Goal: Task Accomplishment & Management: Complete application form

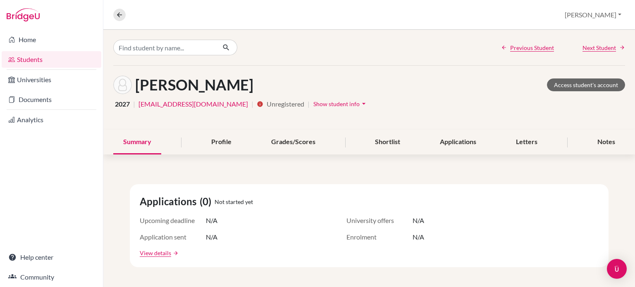
click at [38, 62] on link "Students" at bounding box center [52, 59] width 100 height 17
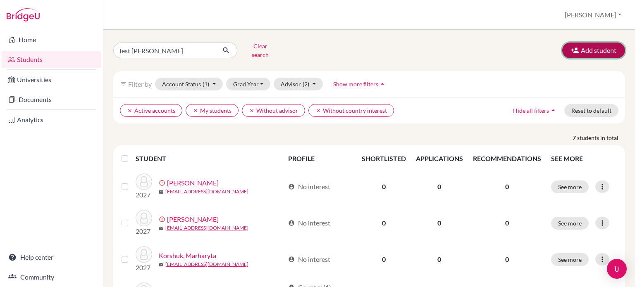
click at [575, 47] on button "Add student" at bounding box center [593, 51] width 63 height 16
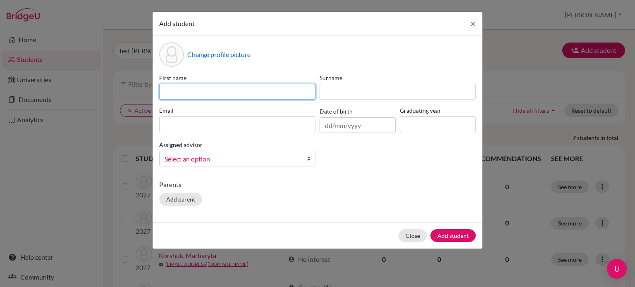
paste input "[PERSON_NAME]"
click at [237, 90] on input at bounding box center [237, 92] width 156 height 16
type input "[PERSON_NAME]"
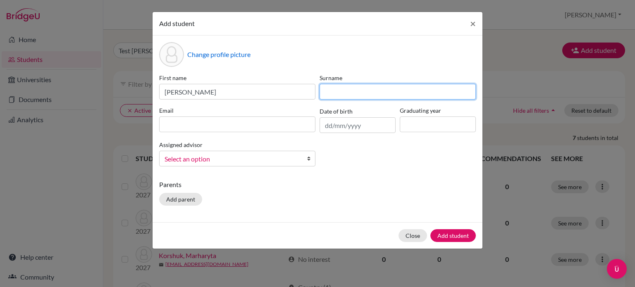
click at [339, 92] on input at bounding box center [398, 92] width 156 height 16
paste input "[PERSON_NAME]"
click at [334, 96] on input "[PERSON_NAME]" at bounding box center [398, 92] width 156 height 16
type input "[PERSON_NAME]"
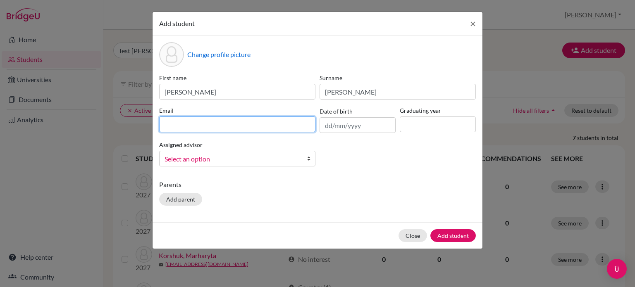
click at [237, 125] on input at bounding box center [237, 125] width 156 height 16
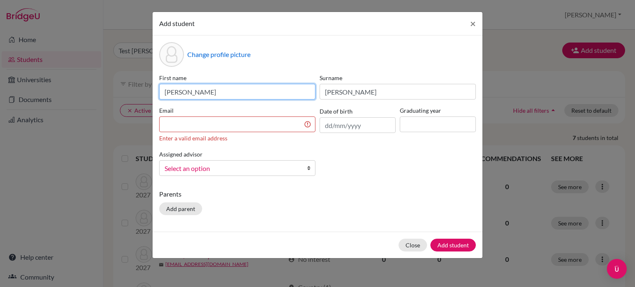
drag, startPoint x: 210, startPoint y: 93, endPoint x: 144, endPoint y: 96, distance: 66.6
click at [144, 96] on div "Add student × Change profile picture First name [PERSON_NAME] Surname [PERSON_N…" at bounding box center [317, 143] width 635 height 287
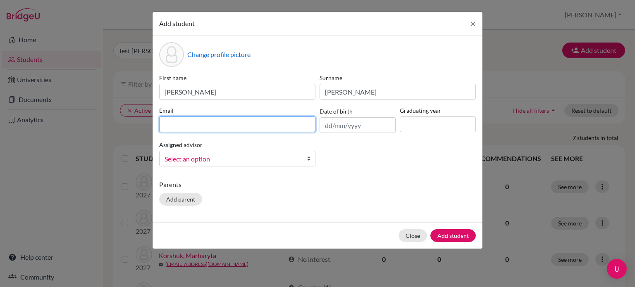
click at [231, 126] on input at bounding box center [237, 125] width 156 height 16
paste input "[EMAIL_ADDRESS][PERSON_NAME][DOMAIN_NAME]"
type input "[EMAIL_ADDRESS][PERSON_NAME][DOMAIN_NAME]"
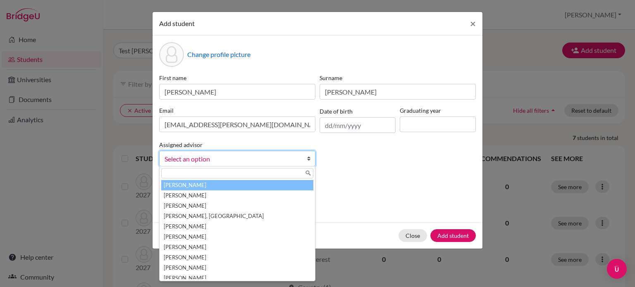
click at [309, 160] on b at bounding box center [311, 158] width 8 height 15
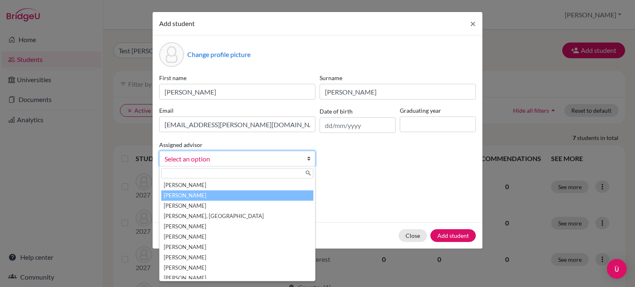
click at [235, 196] on li "[PERSON_NAME]" at bounding box center [237, 196] width 152 height 10
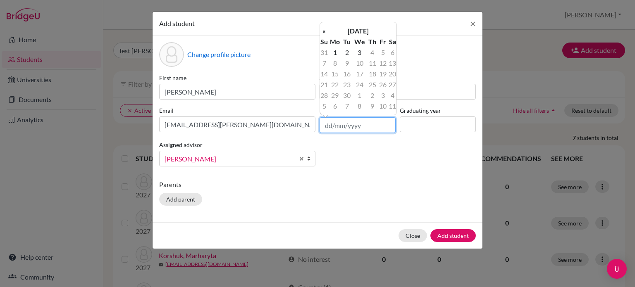
click at [325, 131] on input "text" at bounding box center [358, 125] width 76 height 16
paste input "[DATE]"
type input "[DATE]"
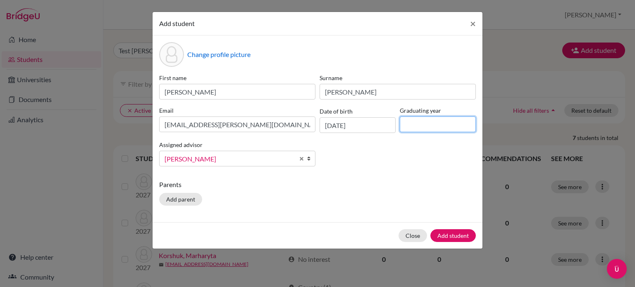
click at [435, 124] on input at bounding box center [438, 125] width 76 height 16
type input "2027"
click at [448, 238] on button "Add student" at bounding box center [452, 235] width 45 height 13
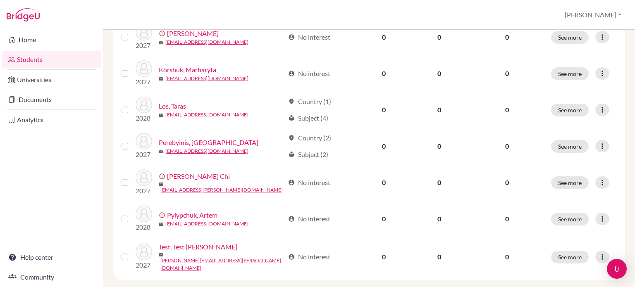
scroll to position [218, 0]
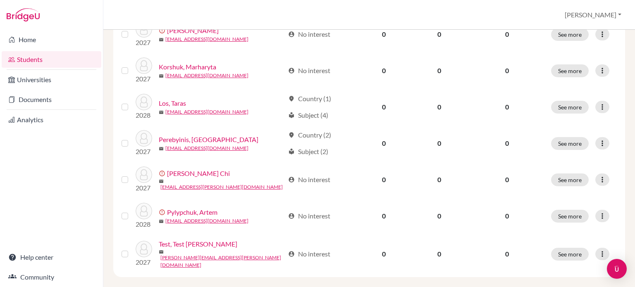
drag, startPoint x: 635, startPoint y: 208, endPoint x: 635, endPoint y: 268, distance: 59.9
click at [635, 268] on div "× [PERSON_NAME] [PERSON_NAME] has been added as student. Test [PERSON_NAME] sea…" at bounding box center [369, 159] width 532 height 258
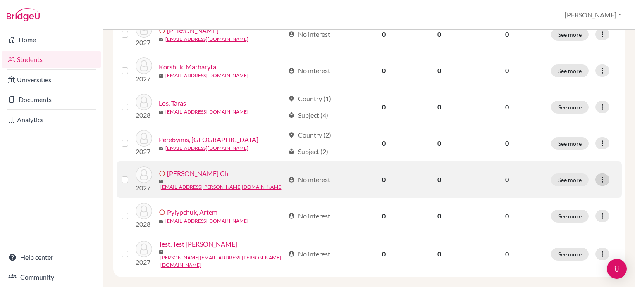
click at [599, 176] on icon at bounding box center [602, 180] width 8 height 8
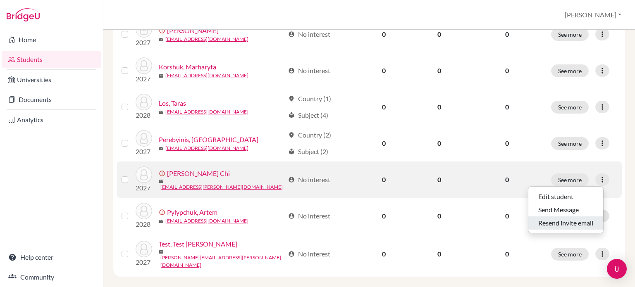
click at [564, 220] on button "Resend invite email" at bounding box center [565, 223] width 75 height 13
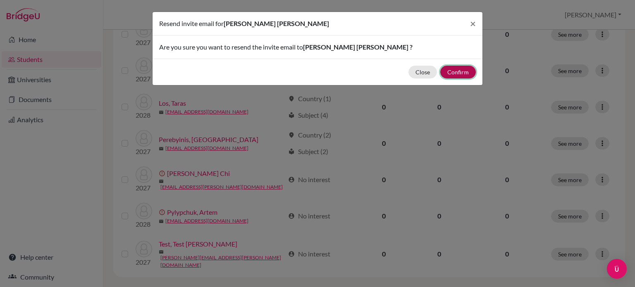
click at [449, 72] on button "Confirm" at bounding box center [458, 72] width 36 height 13
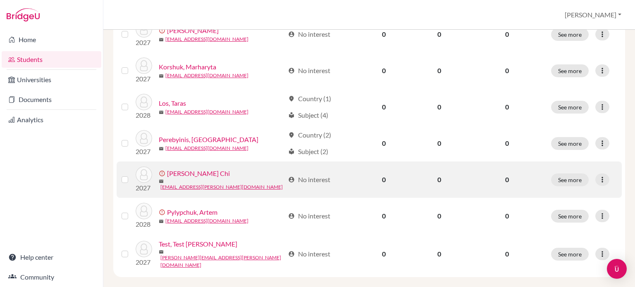
click at [182, 169] on link "[PERSON_NAME] Chi" at bounding box center [198, 174] width 63 height 10
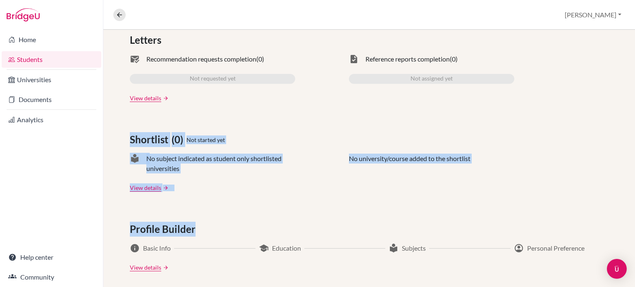
drag, startPoint x: 635, startPoint y: 175, endPoint x: 634, endPoint y: 208, distance: 32.7
click at [634, 208] on div "Previous Student Next Student [PERSON_NAME] Chi Access student's account 2027 |…" at bounding box center [369, 159] width 532 height 258
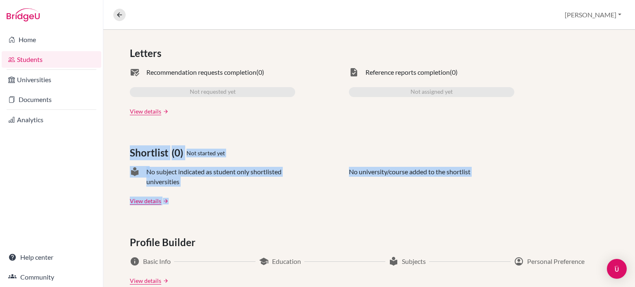
click at [539, 171] on div "local_library No subject indicated as student only shortlisted universities No …" at bounding box center [369, 177] width 479 height 20
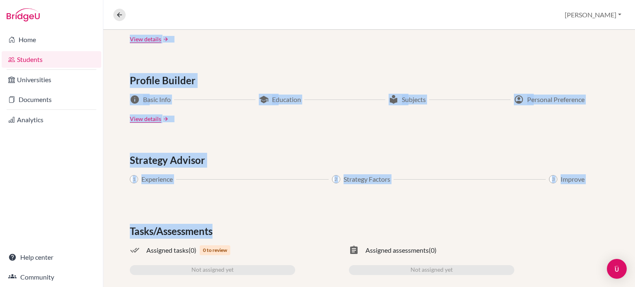
drag, startPoint x: 635, startPoint y: 160, endPoint x: 633, endPoint y: 208, distance: 48.4
click at [633, 208] on div "Previous Student Next Student [PERSON_NAME] Chi Access student's account 2027 |…" at bounding box center [369, 159] width 532 height 258
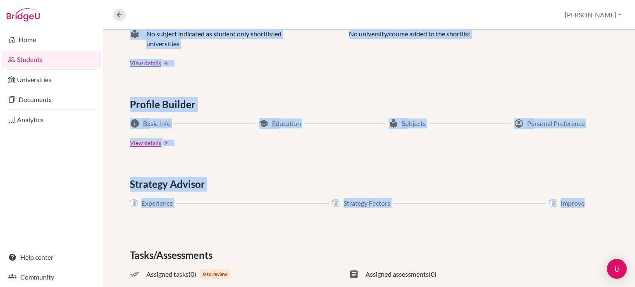
click at [498, 205] on div "1 Experience 2 Strategy Factors 3 Improve" at bounding box center [357, 203] width 455 height 10
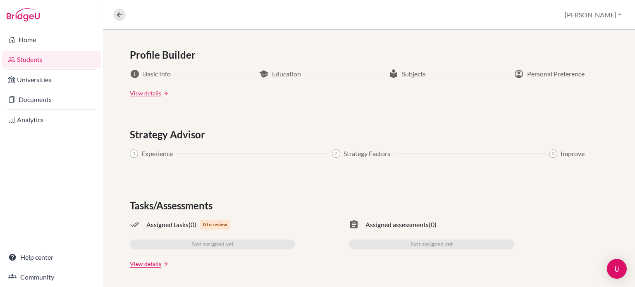
scroll to position [0, 0]
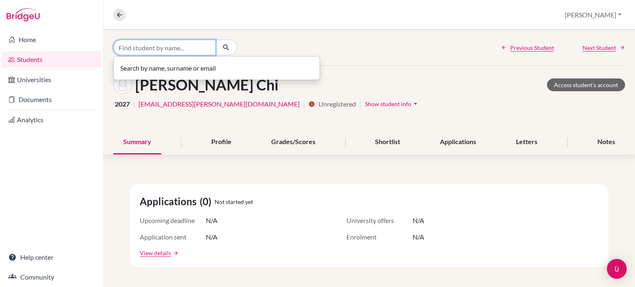
click at [139, 48] on input "Find student by name..." at bounding box center [164, 48] width 103 height 16
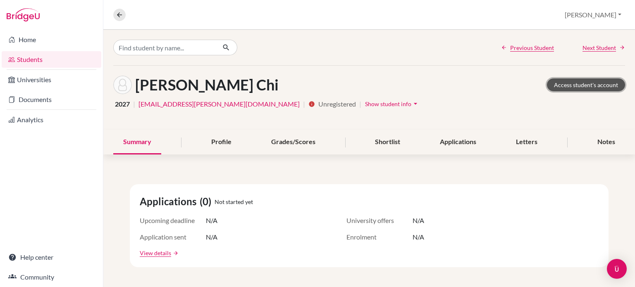
click at [603, 84] on link "Access student's account" at bounding box center [586, 85] width 78 height 13
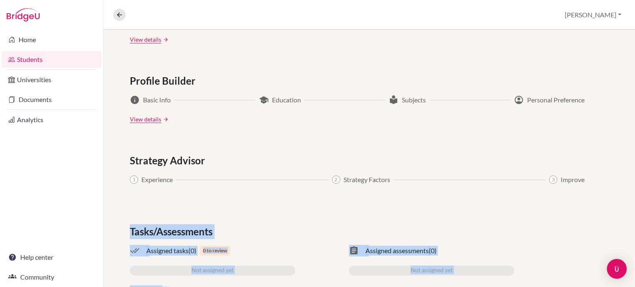
drag, startPoint x: 635, startPoint y: 243, endPoint x: 635, endPoint y: 287, distance: 44.7
click at [635, 287] on html "Home Students Universities Documents Analytics Help center Community Overview S…" at bounding box center [317, 143] width 635 height 287
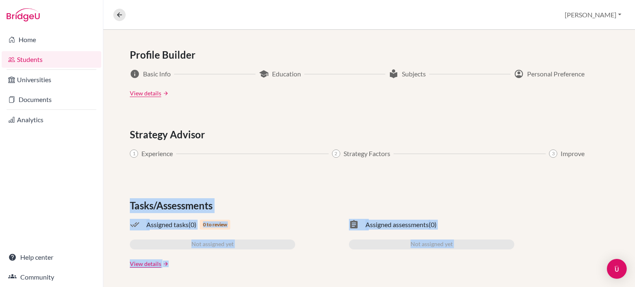
click at [555, 251] on div "Tasks/Assessments done_all Assigned tasks (0) 0 to review Not assigned yet assi…" at bounding box center [369, 233] width 479 height 70
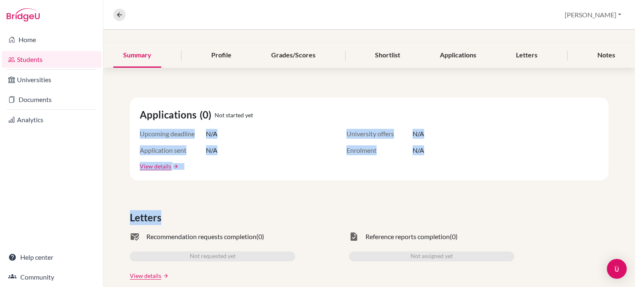
drag, startPoint x: 635, startPoint y: 139, endPoint x: 635, endPoint y: 115, distance: 23.6
click at [635, 115] on div "Previous Student Next Student [PERSON_NAME] Chi Access student's account 2027 |…" at bounding box center [369, 159] width 532 height 258
click at [590, 131] on div "Upcoming deadline N/A University offers N/A" at bounding box center [369, 135] width 459 height 10
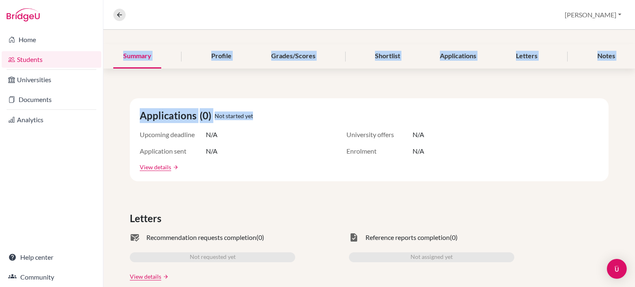
scroll to position [0, 0]
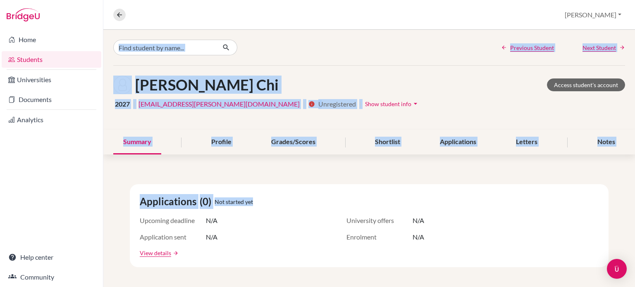
drag, startPoint x: 635, startPoint y: 94, endPoint x: 635, endPoint y: -2, distance: 95.5
click at [635, 0] on html "Home Students Universities Documents Analytics Help center Community Overview S…" at bounding box center [317, 143] width 635 height 287
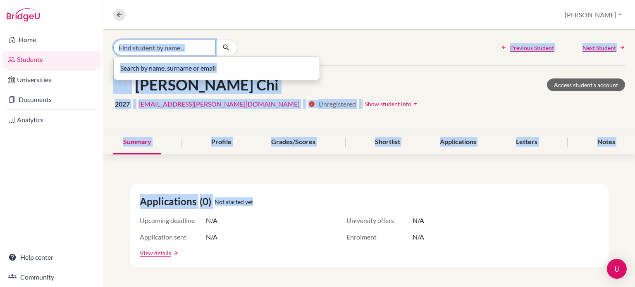
click at [172, 48] on input "Find student by name..." at bounding box center [164, 48] width 103 height 16
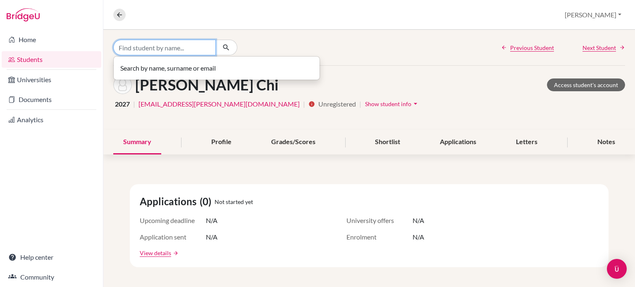
click at [186, 48] on input "Find student by name..." at bounding box center [164, 48] width 103 height 16
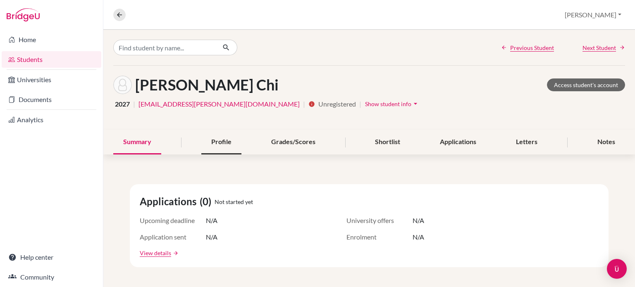
click at [225, 140] on div "Profile" at bounding box center [221, 142] width 40 height 24
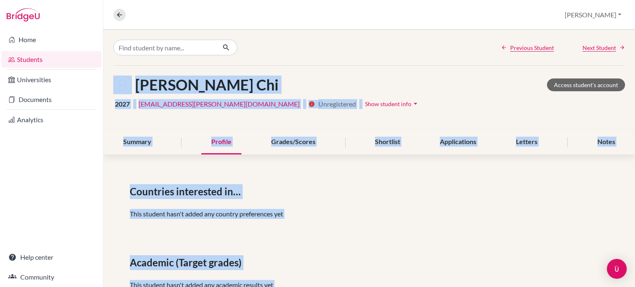
drag, startPoint x: 635, startPoint y: 192, endPoint x: 635, endPoint y: 43, distance: 149.3
click at [635, 43] on div "Previous Student Next Student Pham, Phuong Chi Access student's account 2027 | …" at bounding box center [369, 159] width 532 height 258
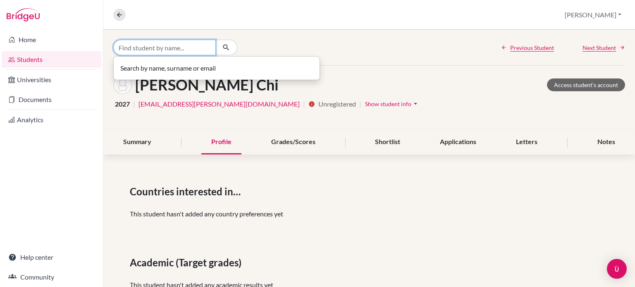
click at [198, 49] on input "Find student by name..." at bounding box center [164, 48] width 103 height 16
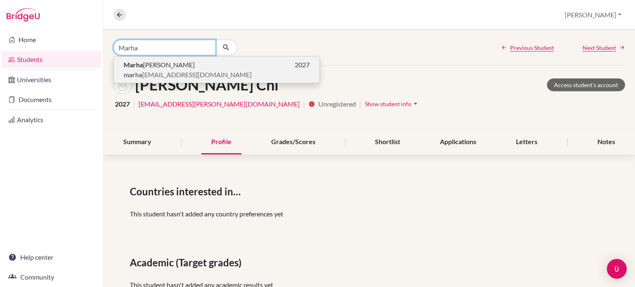
type input "Marha"
click at [164, 72] on span "marha ryta.korshuk@britishschool.ua" at bounding box center [188, 75] width 128 height 10
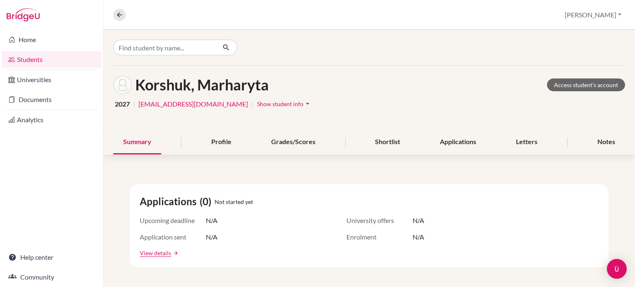
click at [531, 203] on div "Applications (0) Not started yet" at bounding box center [369, 201] width 459 height 15
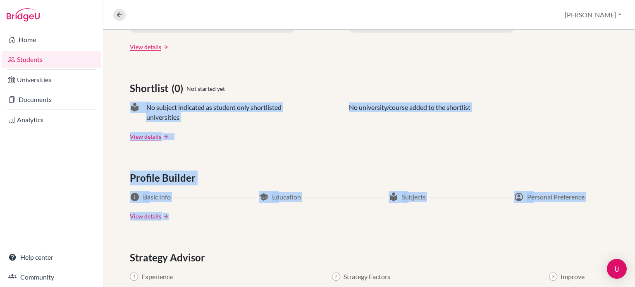
drag, startPoint x: 635, startPoint y: 192, endPoint x: 634, endPoint y: 224, distance: 32.7
click at [634, 224] on div "Korshuk, Marharyta Access student's account 2027 | marharyta.korshuk@britishsch…" at bounding box center [369, 159] width 532 height 258
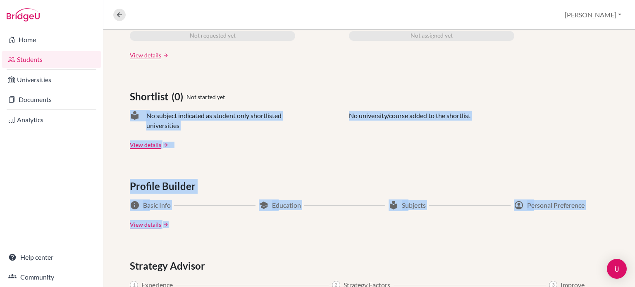
click at [531, 167] on div "Applications (0) Not started yet Upcoming deadline N/A University offers N/A Ap…" at bounding box center [369, 138] width 532 height 563
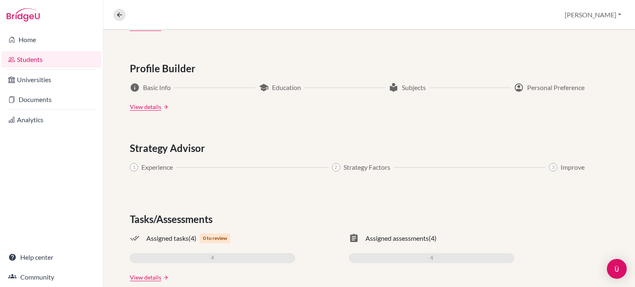
scroll to position [439, 0]
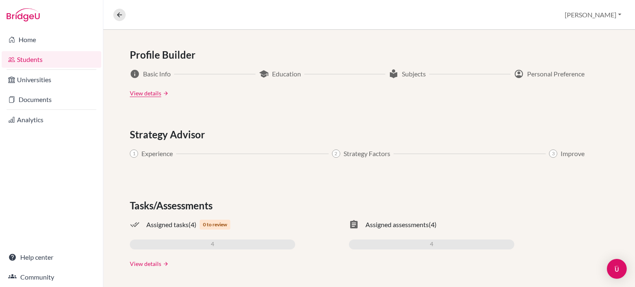
click at [144, 261] on link "View details" at bounding box center [145, 264] width 31 height 9
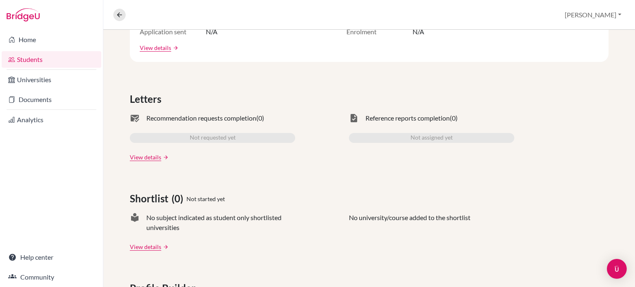
scroll to position [207, 0]
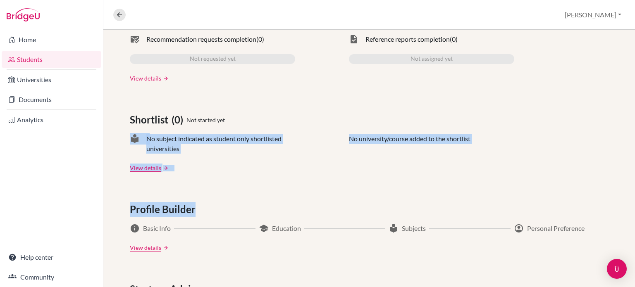
drag, startPoint x: 635, startPoint y: 191, endPoint x: 635, endPoint y: 218, distance: 27.3
click at [635, 218] on div "Korshuk, Marharyta Access student's account 2027 | marharyta.korshuk@britishsch…" at bounding box center [369, 159] width 532 height 258
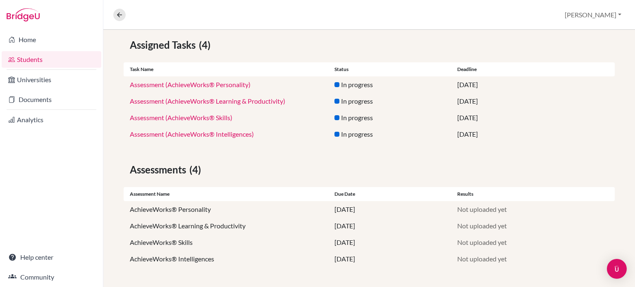
scroll to position [146, 0]
click at [526, 112] on div "Assessment (AchieveWorks® Skills) In progress 25 April 2025" at bounding box center [369, 118] width 491 height 17
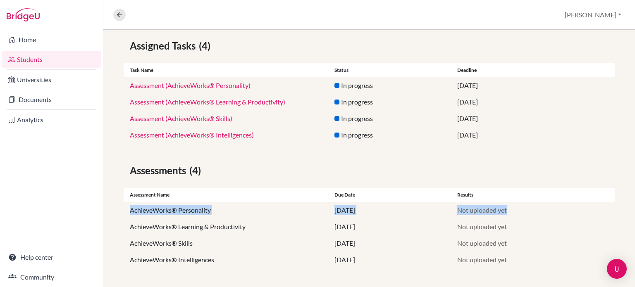
drag, startPoint x: 635, startPoint y: 182, endPoint x: 634, endPoint y: 205, distance: 22.7
click at [634, 205] on div "Korshuk, Marharyta Access student's account 2027 | marharyta.korshuk@britishsch…" at bounding box center [369, 159] width 532 height 258
click at [554, 190] on div "Assessment name Due date Results" at bounding box center [369, 195] width 491 height 14
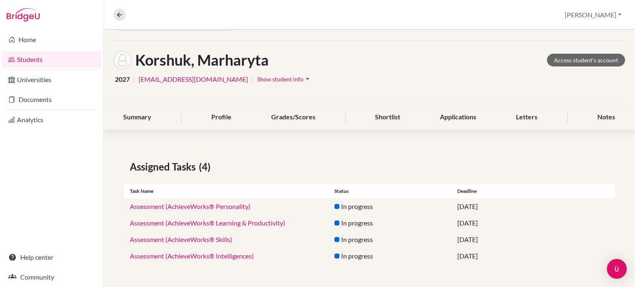
scroll to position [17, 0]
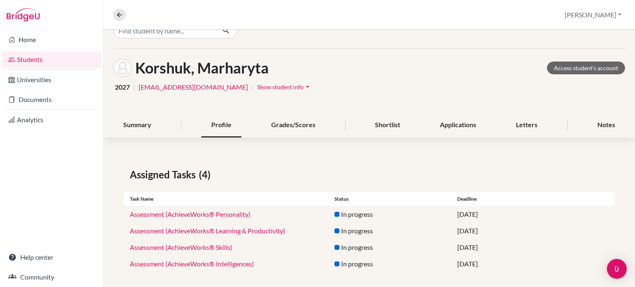
click at [217, 122] on div "Profile" at bounding box center [221, 125] width 40 height 24
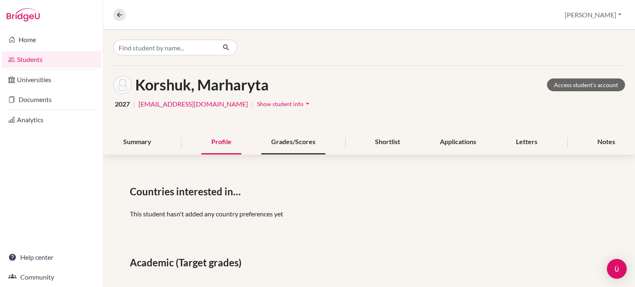
click at [300, 143] on div "Grades/Scores" at bounding box center [293, 142] width 64 height 24
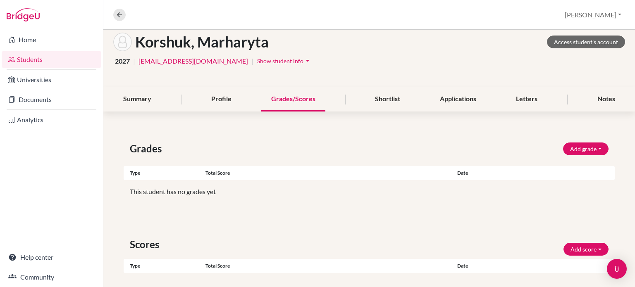
scroll to position [5, 0]
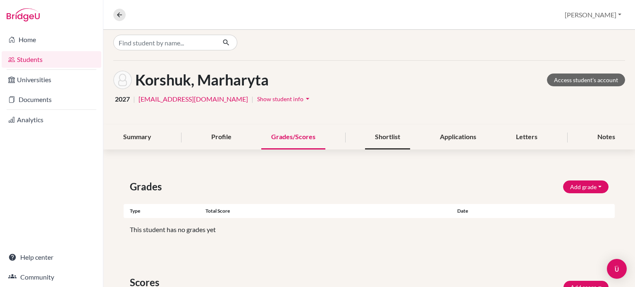
click at [380, 136] on div "Shortlist" at bounding box center [387, 137] width 45 height 24
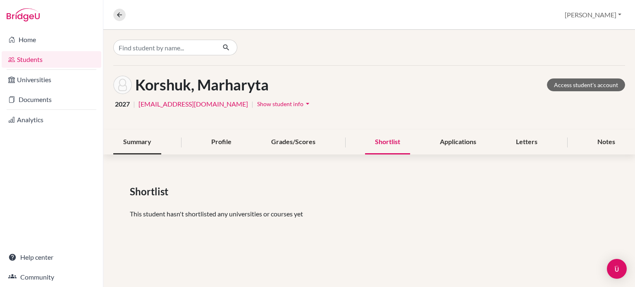
click at [145, 139] on div "Summary" at bounding box center [137, 142] width 48 height 24
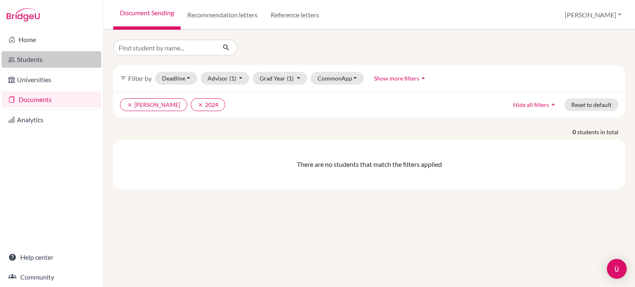
click at [29, 57] on link "Students" at bounding box center [52, 59] width 100 height 17
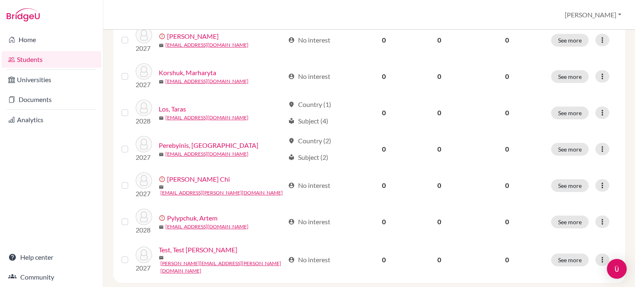
scroll to position [184, 0]
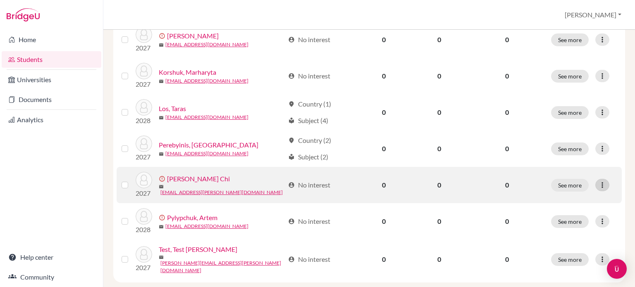
click at [598, 181] on icon at bounding box center [602, 185] width 8 height 8
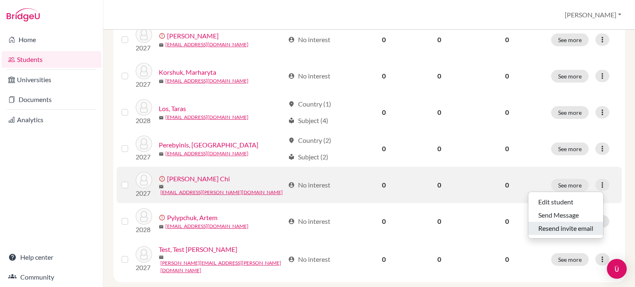
click at [553, 222] on button "Resend invite email" at bounding box center [565, 228] width 75 height 13
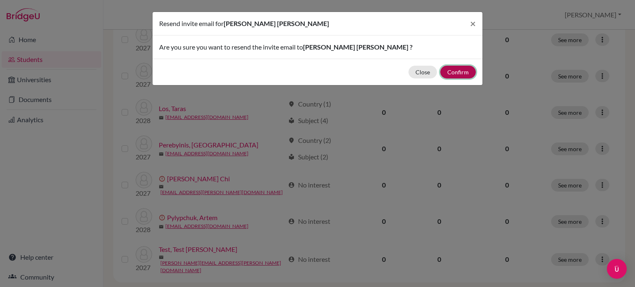
click at [449, 70] on button "Confirm" at bounding box center [458, 72] width 36 height 13
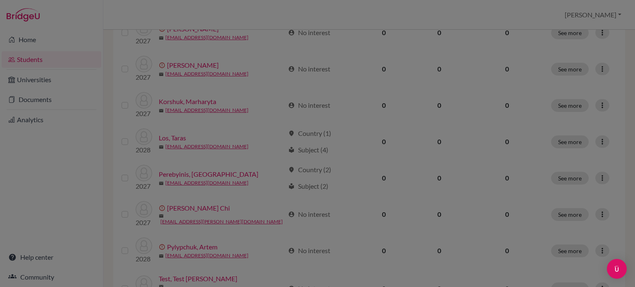
scroll to position [213, 0]
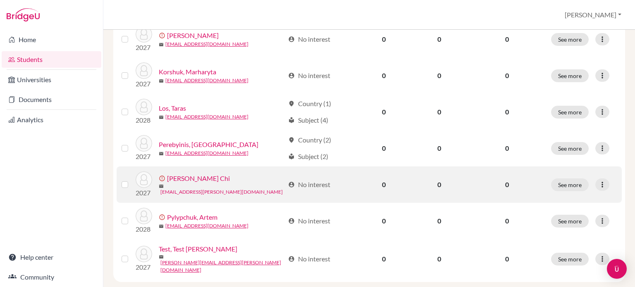
click at [196, 189] on link "[EMAIL_ADDRESS][PERSON_NAME][DOMAIN_NAME]" at bounding box center [221, 192] width 122 height 7
click at [178, 176] on link "[PERSON_NAME] Chi" at bounding box center [198, 179] width 63 height 10
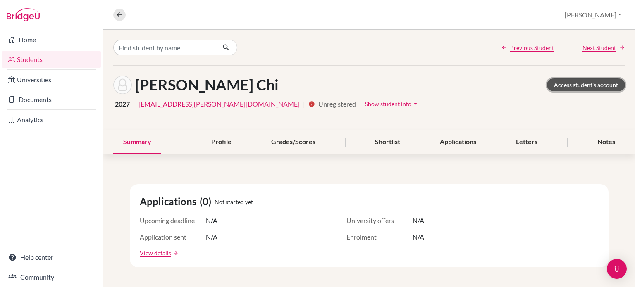
click at [594, 84] on link "Access student's account" at bounding box center [586, 85] width 78 height 13
